Goal: Task Accomplishment & Management: Manage account settings

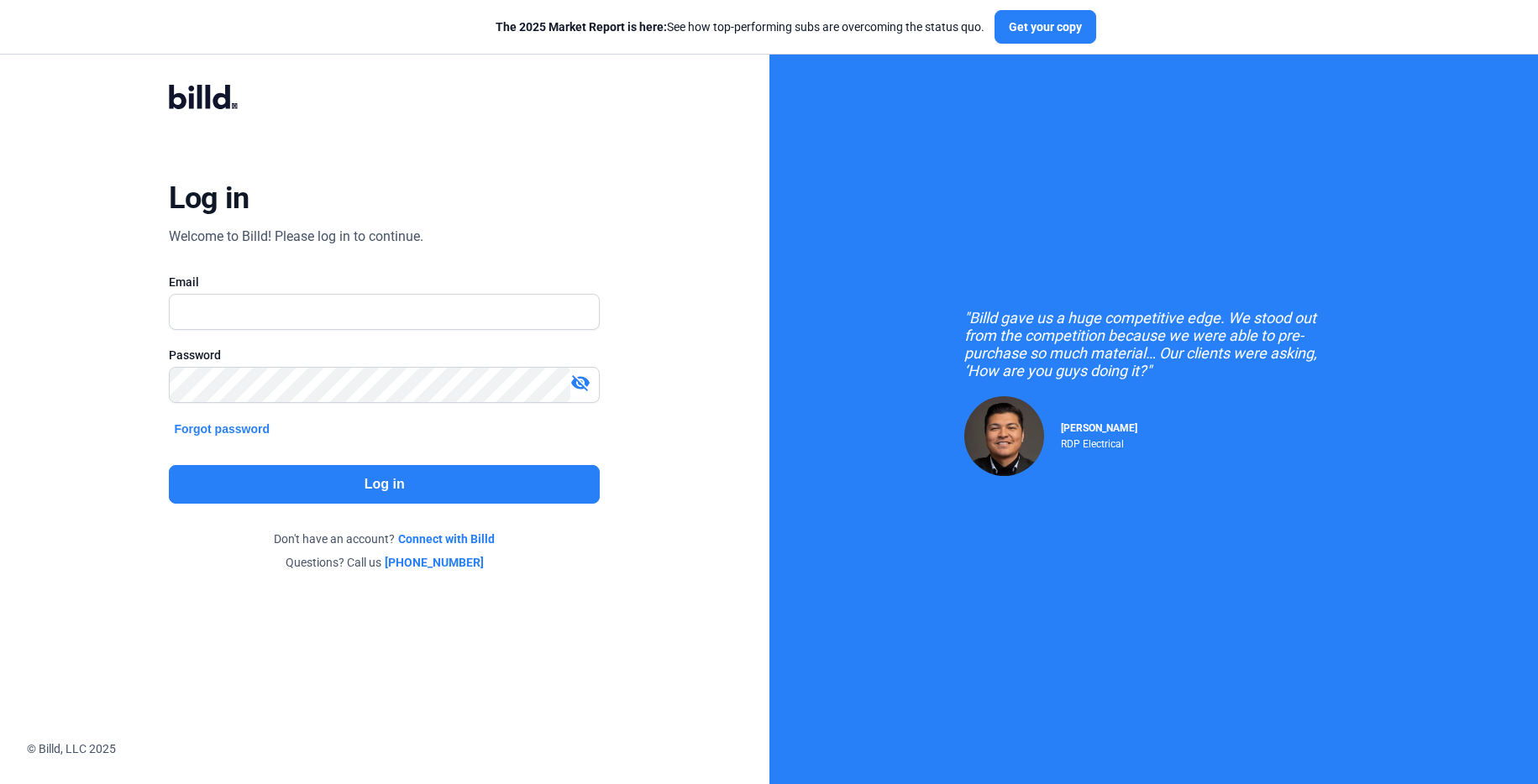
click at [477, 328] on div at bounding box center [384, 312] width 431 height 36
drag, startPoint x: 482, startPoint y: 313, endPoint x: 478, endPoint y: 362, distance: 49.2
click at [482, 313] on input "text" at bounding box center [375, 312] width 410 height 35
type input "[PERSON_NAME][EMAIL_ADDRESS][PERSON_NAME][DOMAIN_NAME]"
click at [485, 503] on button "Log in" at bounding box center [384, 484] width 431 height 39
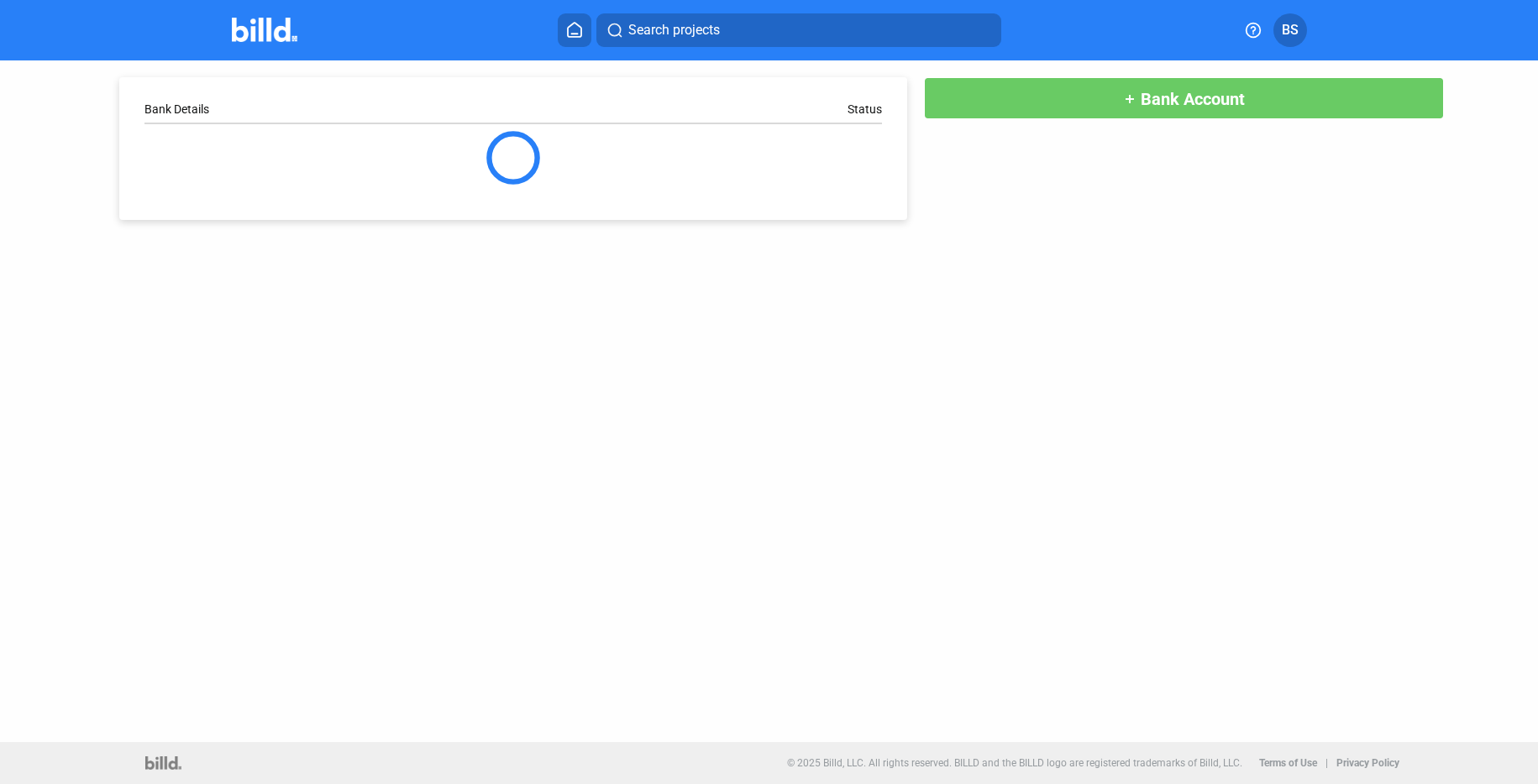
click at [247, 40] on img at bounding box center [264, 30] width 66 height 24
